Goal: Task Accomplishment & Management: Manage account settings

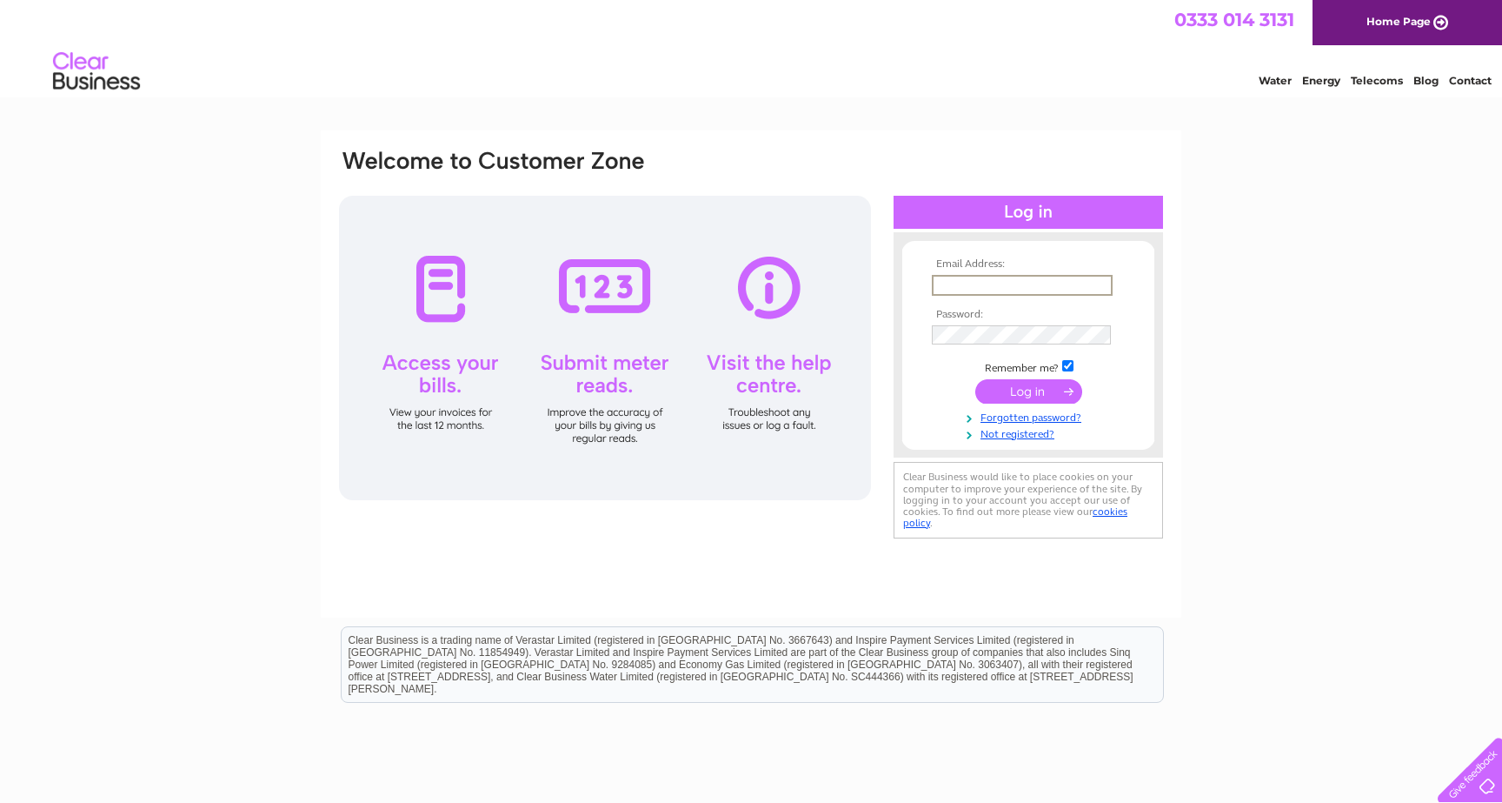
click at [1043, 290] on input "text" at bounding box center [1022, 285] width 181 height 21
type input "eurodiesels@outlook.com"
click at [1056, 392] on input "submit" at bounding box center [1029, 391] width 107 height 24
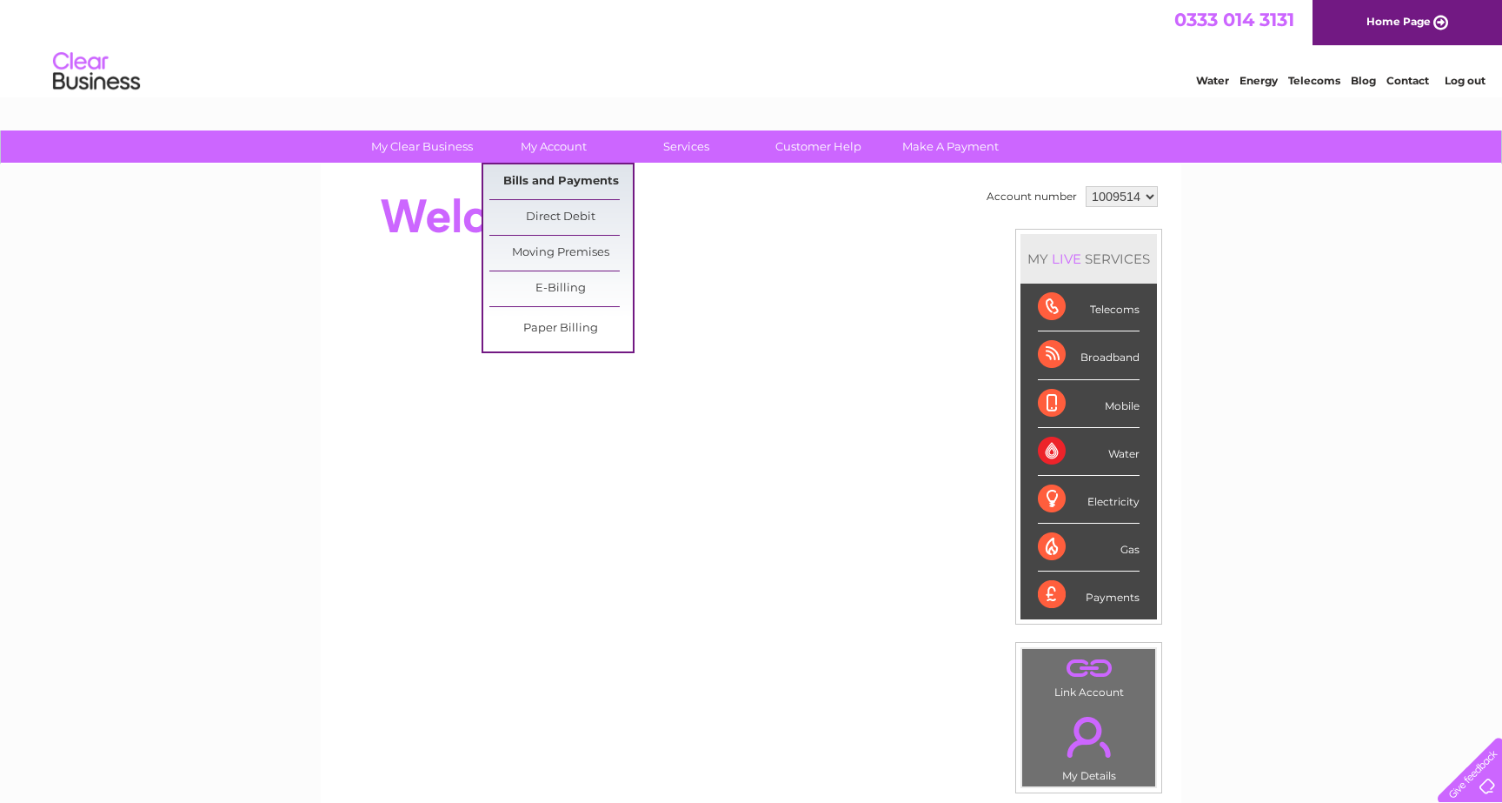
click at [547, 183] on link "Bills and Payments" at bounding box center [561, 181] width 143 height 35
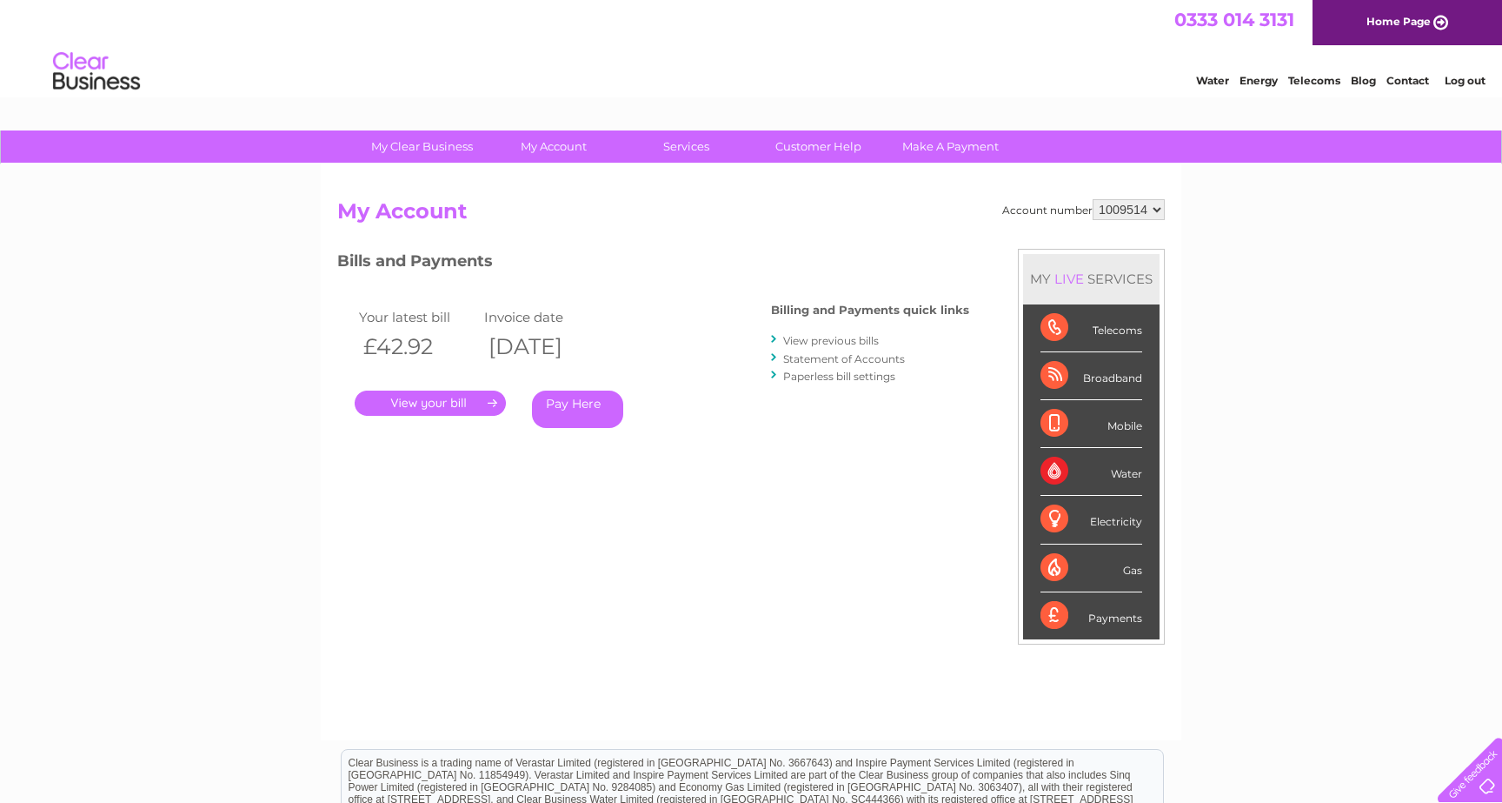
click at [449, 410] on link "." at bounding box center [430, 402] width 151 height 25
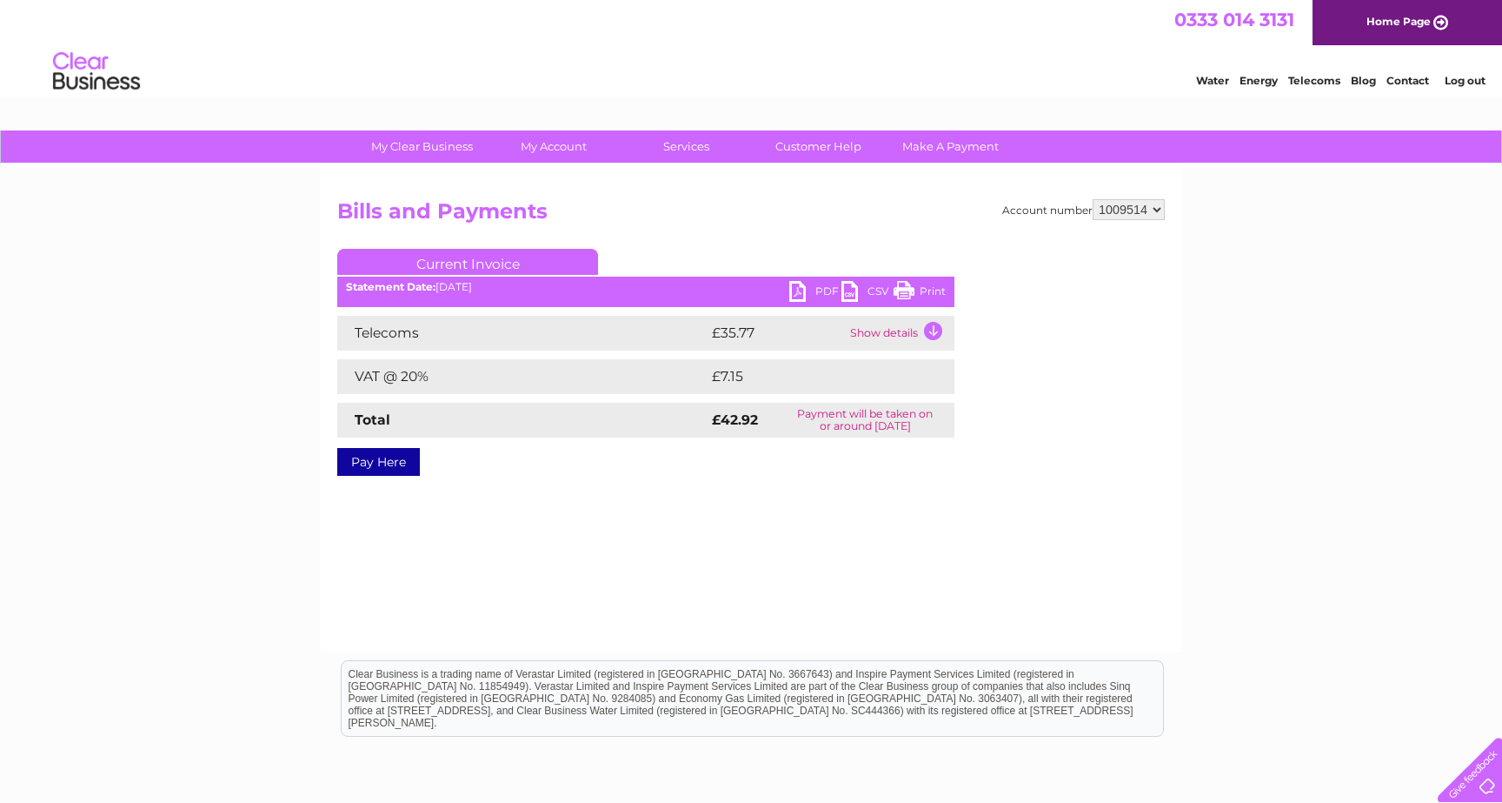
click at [816, 298] on link "PDF" at bounding box center [815, 293] width 52 height 25
